Goal: Transaction & Acquisition: Purchase product/service

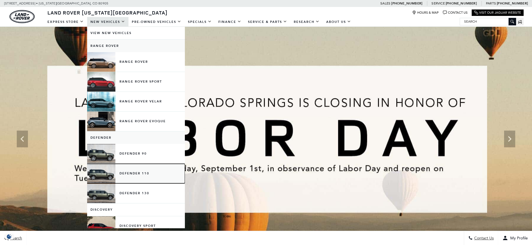
click at [137, 172] on link "Defender 110" at bounding box center [136, 174] width 98 height 20
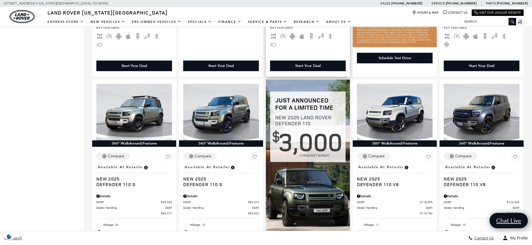
scroll to position [307, 0]
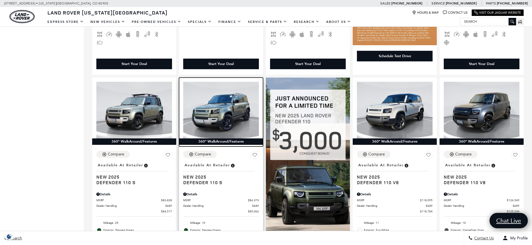
click at [217, 96] on img at bounding box center [221, 110] width 76 height 57
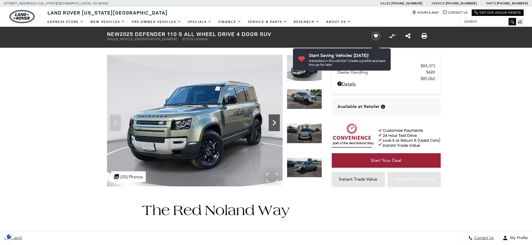
click at [278, 122] on icon "Next" at bounding box center [274, 122] width 11 height 11
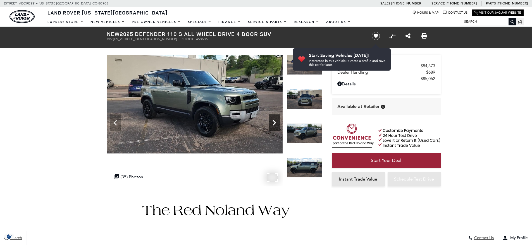
click at [278, 122] on icon "Next" at bounding box center [274, 122] width 11 height 11
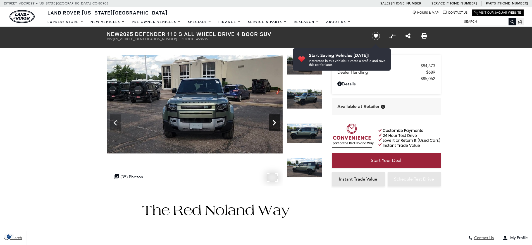
click at [273, 121] on icon "Next" at bounding box center [274, 123] width 3 height 6
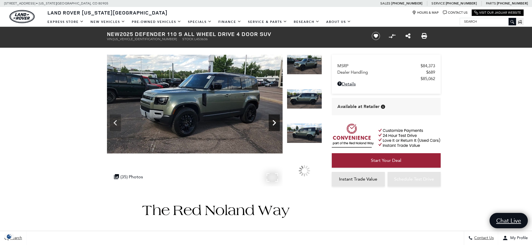
click at [273, 121] on icon "Next" at bounding box center [274, 123] width 3 height 6
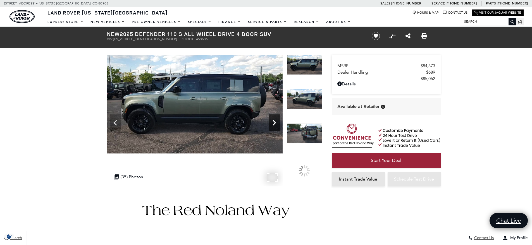
click at [273, 121] on icon "Next" at bounding box center [274, 123] width 3 height 6
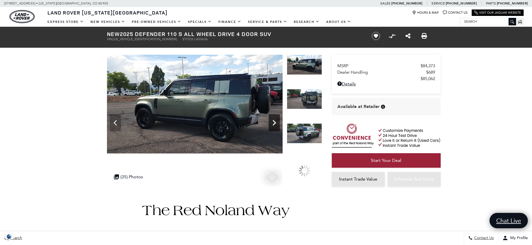
click at [273, 121] on icon "Next" at bounding box center [274, 123] width 3 height 6
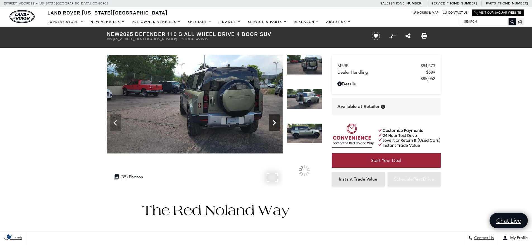
click at [273, 121] on icon "Next" at bounding box center [274, 123] width 3 height 6
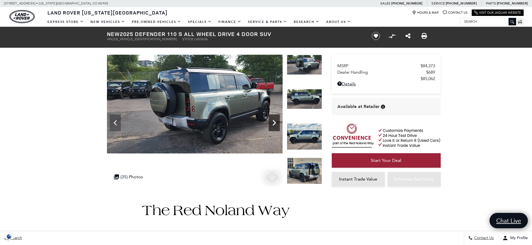
click at [273, 121] on icon "Next" at bounding box center [274, 123] width 3 height 6
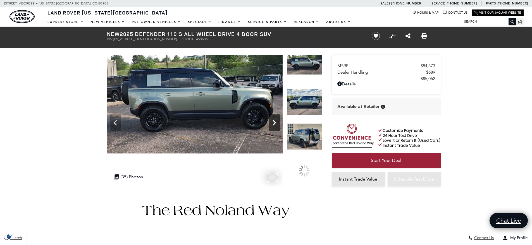
click at [273, 121] on icon "Next" at bounding box center [274, 123] width 3 height 6
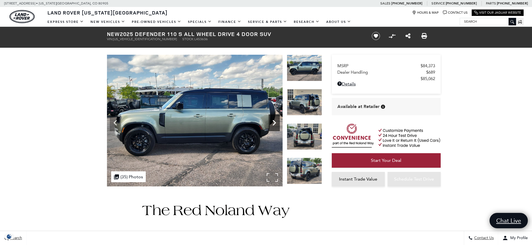
click at [273, 121] on icon "Next" at bounding box center [274, 123] width 3 height 6
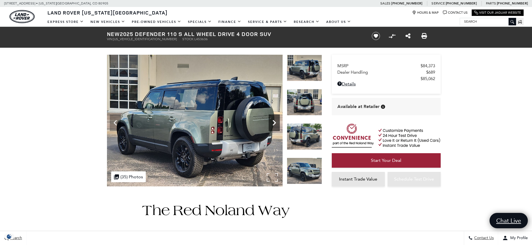
click at [273, 121] on icon "Next" at bounding box center [274, 123] width 3 height 6
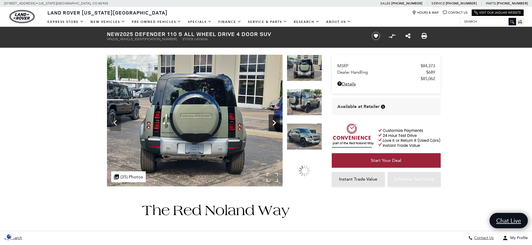
click at [273, 121] on icon "Next" at bounding box center [274, 123] width 3 height 6
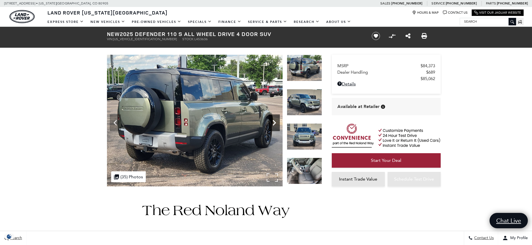
click at [273, 121] on icon "Next" at bounding box center [274, 123] width 3 height 6
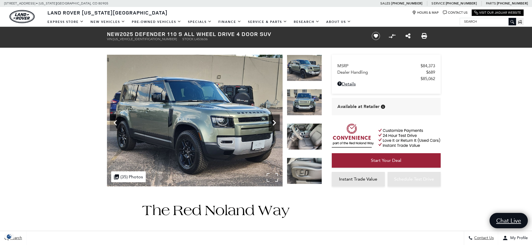
click at [273, 121] on icon "Next" at bounding box center [274, 123] width 3 height 6
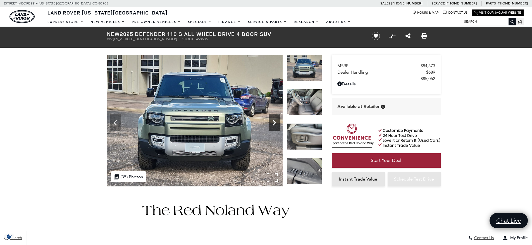
click at [273, 121] on icon "Next" at bounding box center [274, 123] width 3 height 6
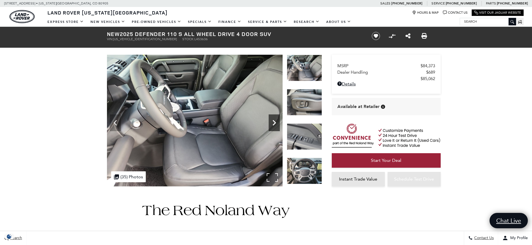
click at [273, 121] on icon "Next" at bounding box center [274, 123] width 3 height 6
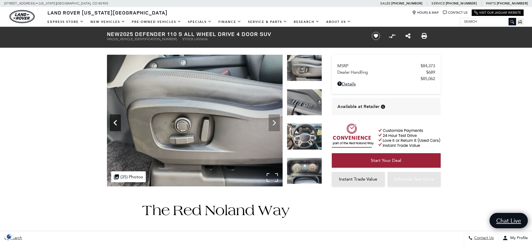
click at [118, 124] on icon "Previous" at bounding box center [115, 122] width 11 height 11
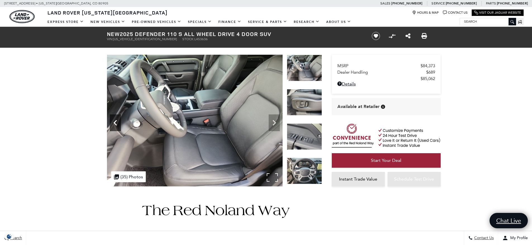
click at [114, 121] on icon "Previous" at bounding box center [115, 122] width 11 height 11
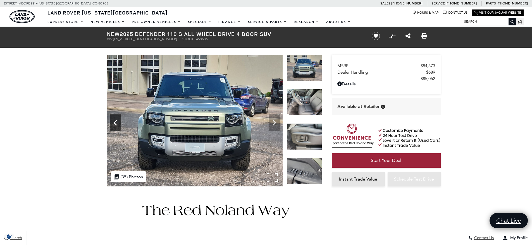
click at [114, 121] on icon "Previous" at bounding box center [115, 122] width 11 height 11
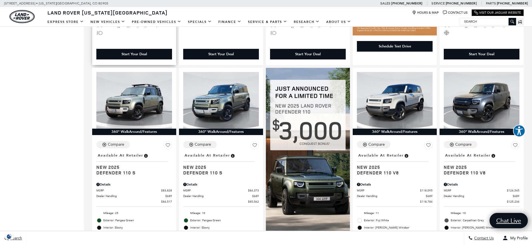
scroll to position [307, 0]
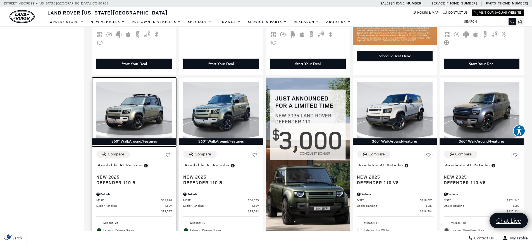
click at [143, 89] on img at bounding box center [134, 110] width 76 height 57
click at [131, 95] on img at bounding box center [134, 110] width 76 height 57
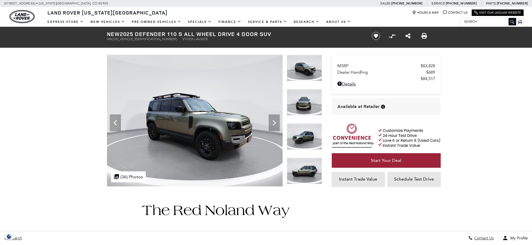
click at [275, 123] on icon "Next" at bounding box center [274, 123] width 3 height 6
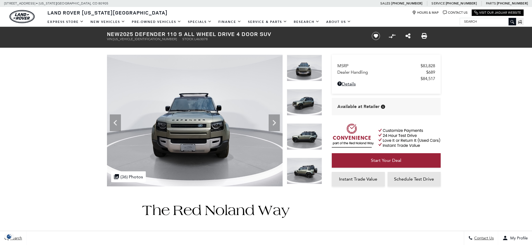
click at [275, 123] on icon "Next" at bounding box center [274, 123] width 3 height 6
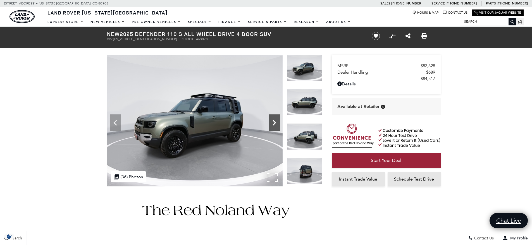
click at [274, 122] on icon "Next" at bounding box center [274, 123] width 3 height 6
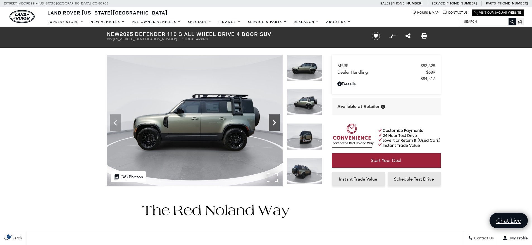
click at [274, 121] on icon "Next" at bounding box center [274, 123] width 3 height 6
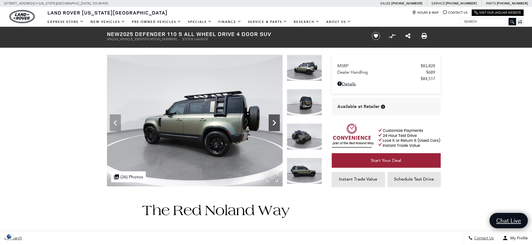
click at [274, 121] on icon "Next" at bounding box center [274, 123] width 3 height 6
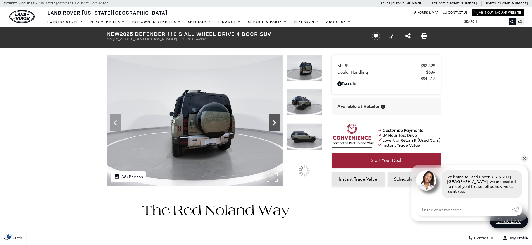
click at [274, 121] on icon "Next" at bounding box center [274, 123] width 3 height 6
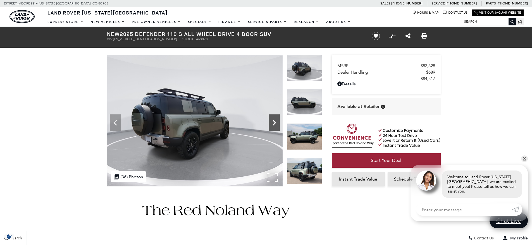
click at [274, 121] on icon "Next" at bounding box center [274, 123] width 3 height 6
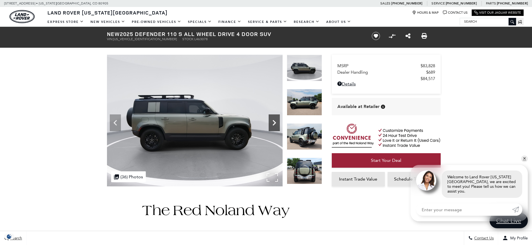
click at [274, 121] on icon "Next" at bounding box center [274, 123] width 3 height 6
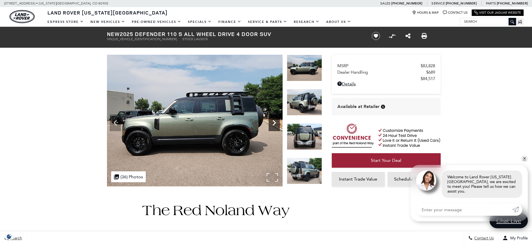
click at [274, 121] on icon "Next" at bounding box center [274, 123] width 3 height 6
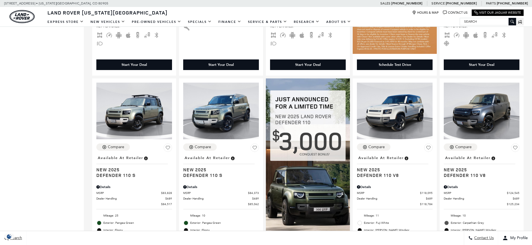
scroll to position [307, 0]
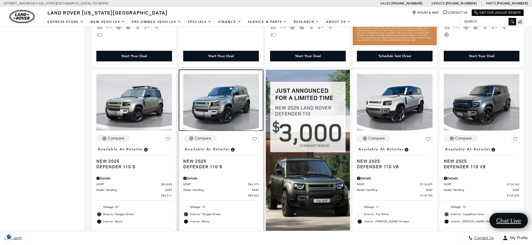
click at [236, 101] on img at bounding box center [221, 102] width 76 height 57
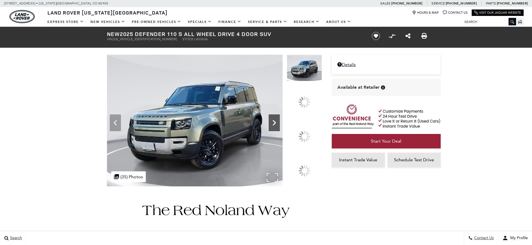
click at [280, 129] on icon at bounding box center [274, 122] width 11 height 11
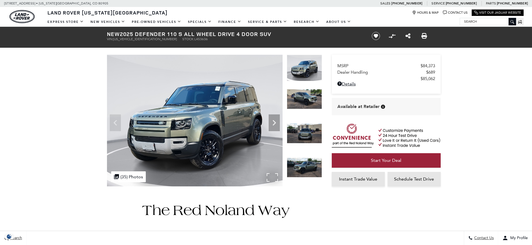
click at [281, 124] on img at bounding box center [195, 121] width 176 height 132
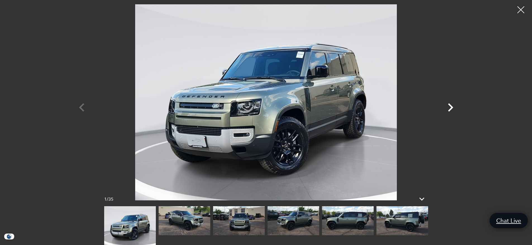
click at [449, 108] on icon "Next" at bounding box center [450, 107] width 17 height 17
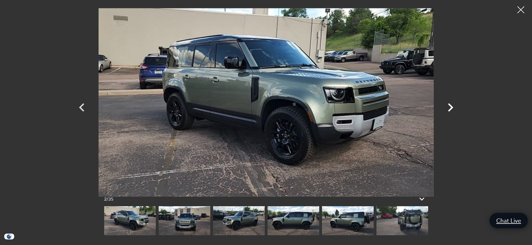
click at [449, 108] on icon "Next" at bounding box center [450, 107] width 17 height 17
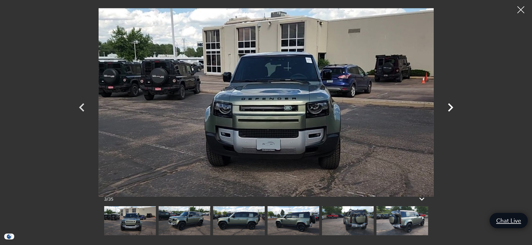
click at [450, 109] on icon "Next" at bounding box center [450, 107] width 5 height 8
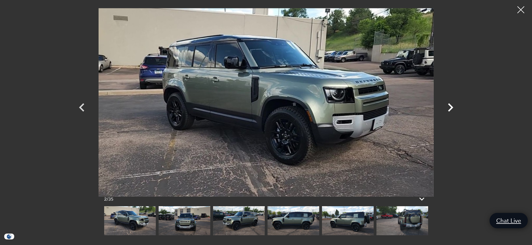
click at [450, 109] on icon "Next" at bounding box center [450, 107] width 5 height 8
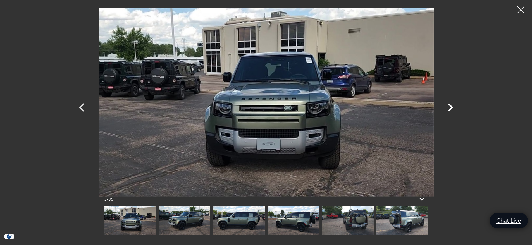
click at [450, 109] on icon "Next" at bounding box center [450, 107] width 5 height 8
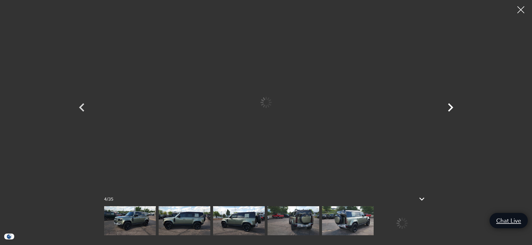
click at [450, 109] on icon "Next" at bounding box center [450, 107] width 5 height 8
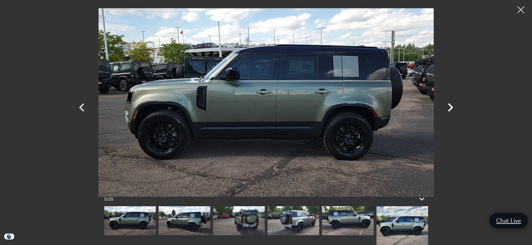
click at [450, 109] on icon "Next" at bounding box center [450, 107] width 5 height 8
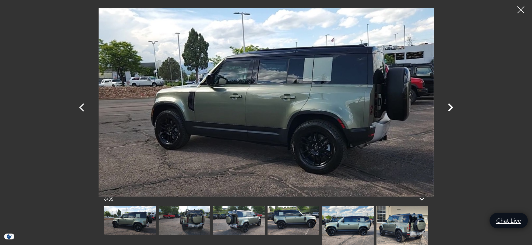
click at [450, 109] on icon "Next" at bounding box center [450, 107] width 5 height 8
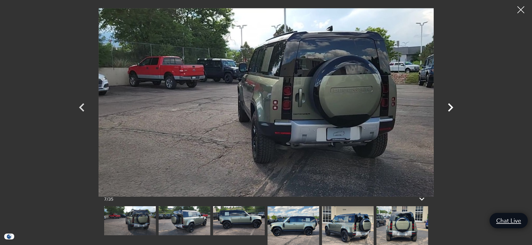
click at [450, 109] on icon "Next" at bounding box center [450, 107] width 5 height 8
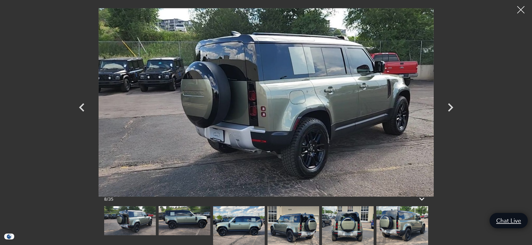
click at [520, 8] on div at bounding box center [521, 10] width 15 height 15
